Goal: Transaction & Acquisition: Purchase product/service

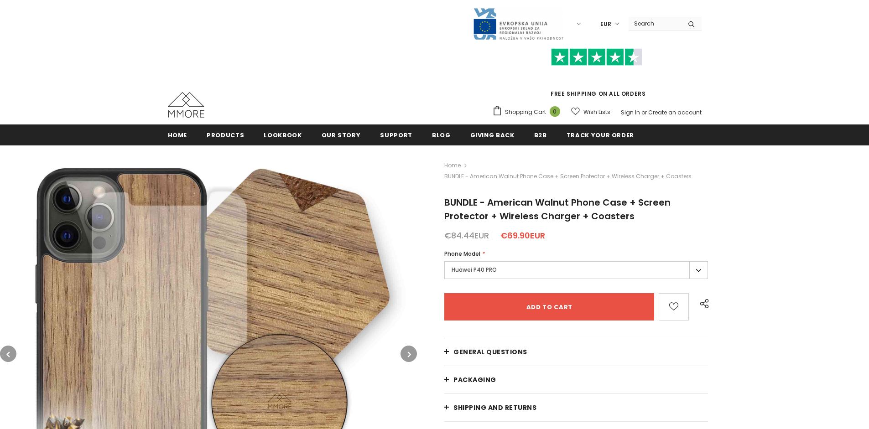
type input "Add to cart"
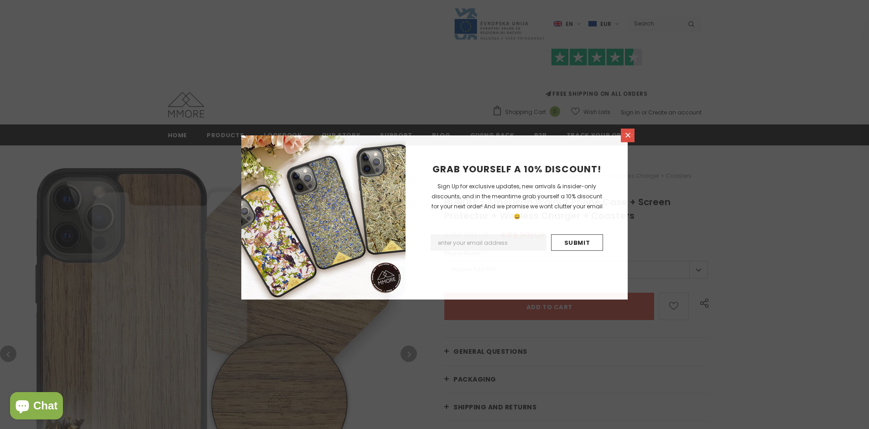
click at [628, 135] on icon at bounding box center [628, 135] width 5 height 5
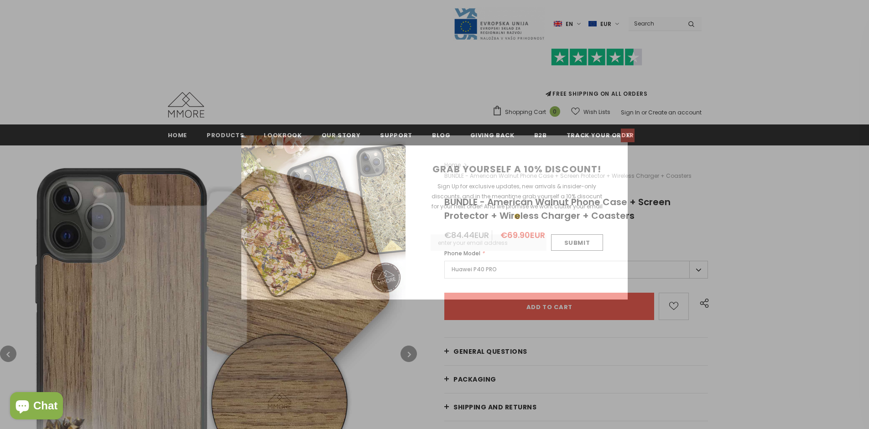
click at [628, 135] on icon at bounding box center [628, 135] width 5 height 5
